Goal: Task Accomplishment & Management: Manage account settings

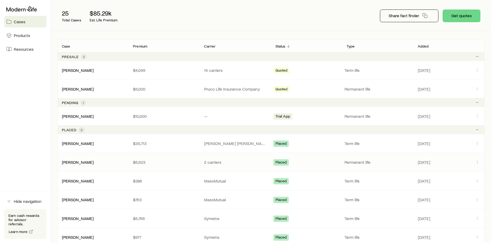
scroll to position [79, 0]
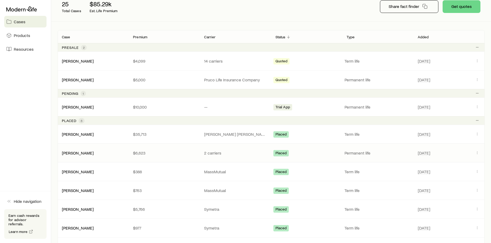
click at [101, 153] on div "[PERSON_NAME]" at bounding box center [93, 152] width 71 height 5
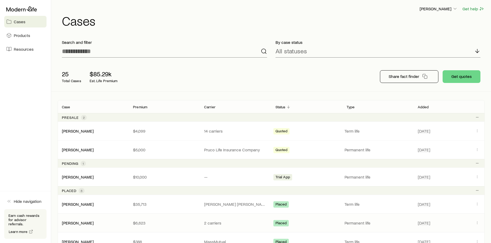
scroll to position [0, 0]
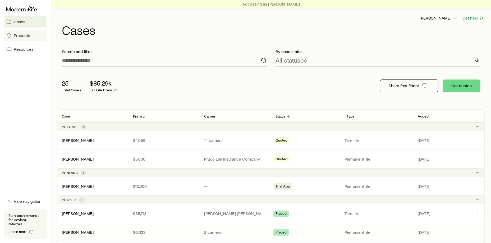
click at [13, 38] on link "Products" at bounding box center [25, 36] width 42 height 12
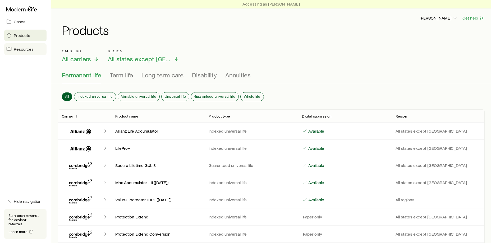
click at [26, 51] on span "Resources" at bounding box center [24, 49] width 20 height 5
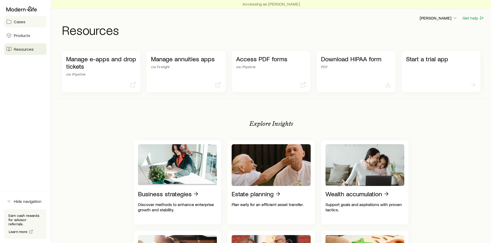
click at [24, 22] on span "Cases" at bounding box center [20, 21] width 12 height 5
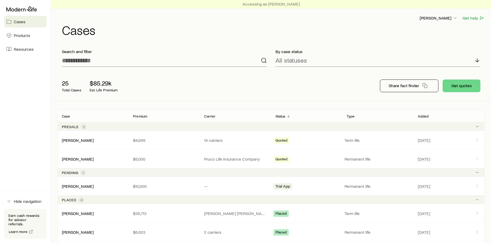
click at [23, 12] on div at bounding box center [25, 9] width 42 height 10
click at [457, 21] on button "[PERSON_NAME]" at bounding box center [438, 18] width 39 height 6
click at [423, 29] on link "Licenses and contracts" at bounding box center [426, 33] width 59 height 10
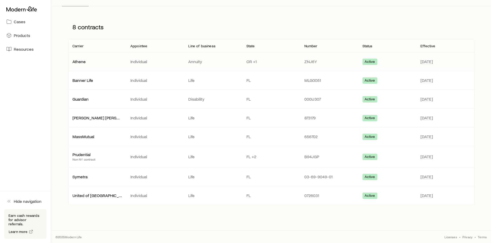
scroll to position [64, 0]
click at [93, 159] on p "Non NY contract" at bounding box center [96, 159] width 49 height 4
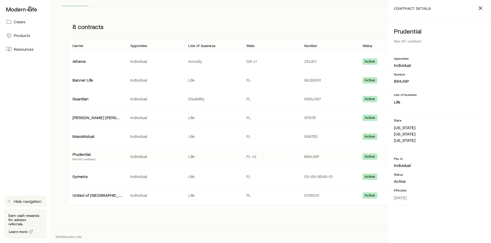
click at [8, 204] on icon "button" at bounding box center [8, 201] width 5 height 5
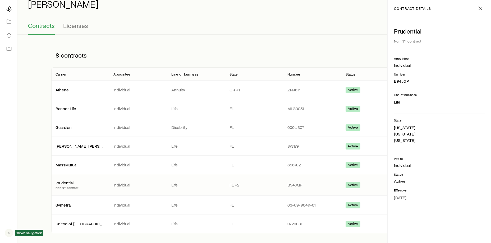
scroll to position [0, 0]
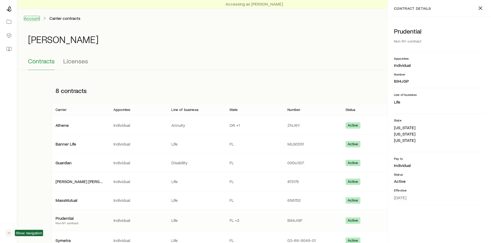
click at [33, 17] on link "Account" at bounding box center [32, 18] width 16 height 5
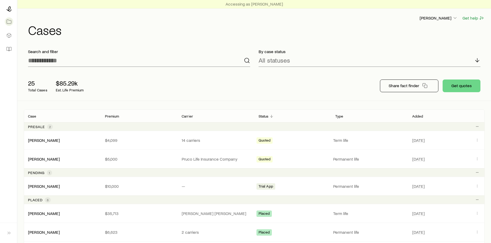
click at [13, 8] on div at bounding box center [8, 29] width 17 height 59
click at [11, 8] on icon at bounding box center [8, 8] width 5 height 5
click at [7, 11] on icon at bounding box center [8, 8] width 5 height 5
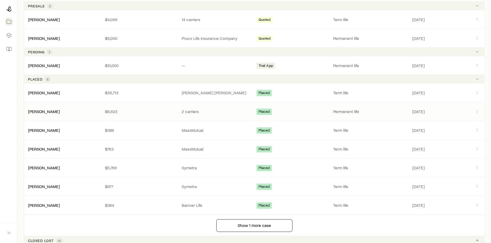
scroll to position [132, 0]
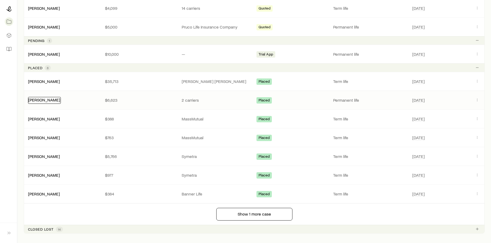
click at [55, 99] on link "[PERSON_NAME]" at bounding box center [44, 99] width 32 height 5
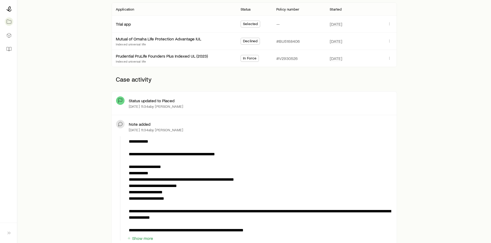
scroll to position [132, 0]
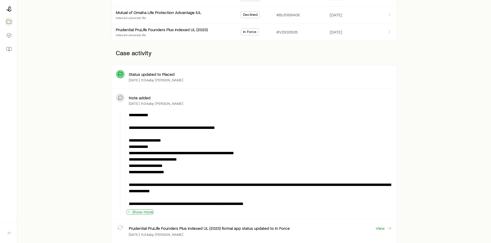
click at [145, 212] on button "Show more" at bounding box center [140, 212] width 27 height 5
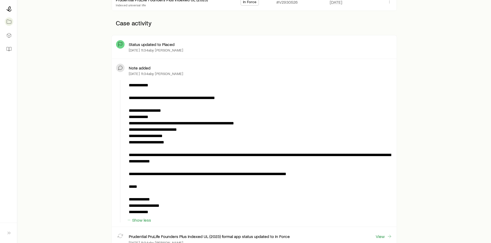
scroll to position [159, 0]
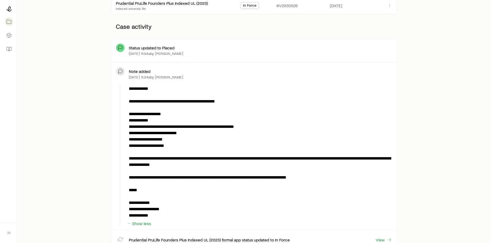
click at [168, 175] on p "**********" at bounding box center [259, 152] width 261 height 133
drag, startPoint x: 168, startPoint y: 175, endPoint x: 178, endPoint y: 181, distance: 11.7
click at [179, 182] on p "**********" at bounding box center [259, 152] width 261 height 133
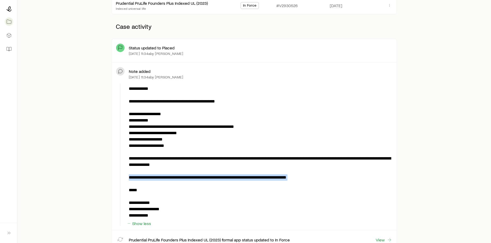
click at [164, 175] on p "**********" at bounding box center [259, 152] width 261 height 133
drag, startPoint x: 155, startPoint y: 177, endPoint x: 211, endPoint y: 178, distance: 56.3
click at [211, 178] on p "**********" at bounding box center [259, 152] width 261 height 133
copy p "**********"
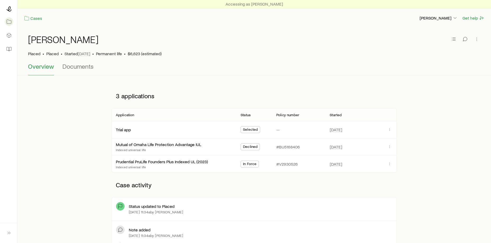
scroll to position [79, 0]
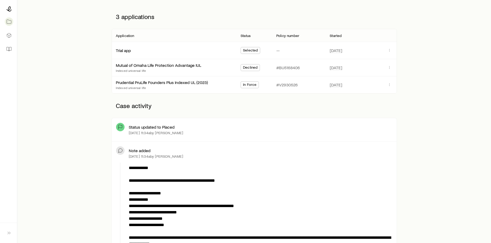
click at [253, 85] on span "In Force" at bounding box center [249, 85] width 13 height 6
click at [191, 86] on p "Indexed universal life" at bounding box center [162, 88] width 92 height 4
click at [179, 85] on div "Prudential PruLife Founders Plus Indexed UL (2023)" at bounding box center [162, 82] width 93 height 7
click at [147, 83] on link "Prudential PruLife Founders Plus Indexed UL (2023)" at bounding box center [162, 81] width 92 height 5
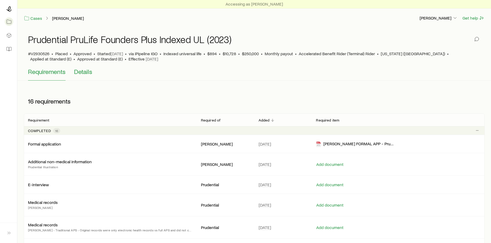
click at [87, 73] on span "Details" at bounding box center [83, 71] width 18 height 7
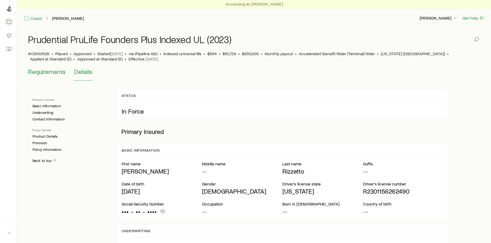
click at [45, 72] on span "Requirements" at bounding box center [47, 71] width 38 height 7
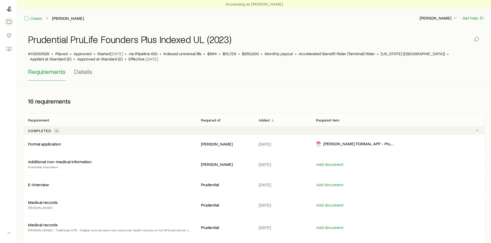
click at [233, 69] on div "Requirements Details" at bounding box center [254, 74] width 452 height 13
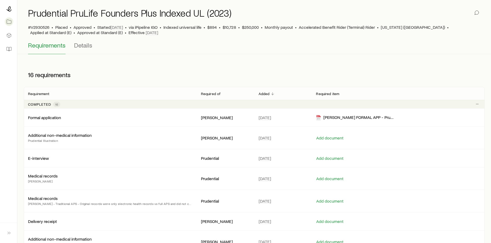
scroll to position [53, 0]
